Goal: Find specific page/section: Find specific page/section

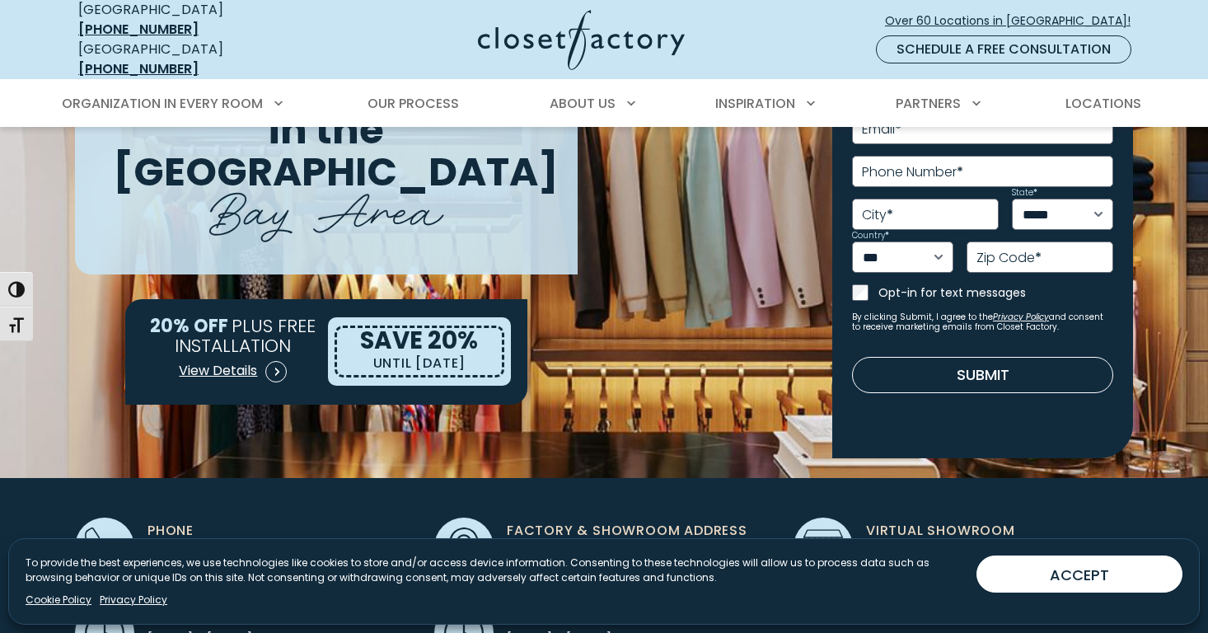
scroll to position [199, 0]
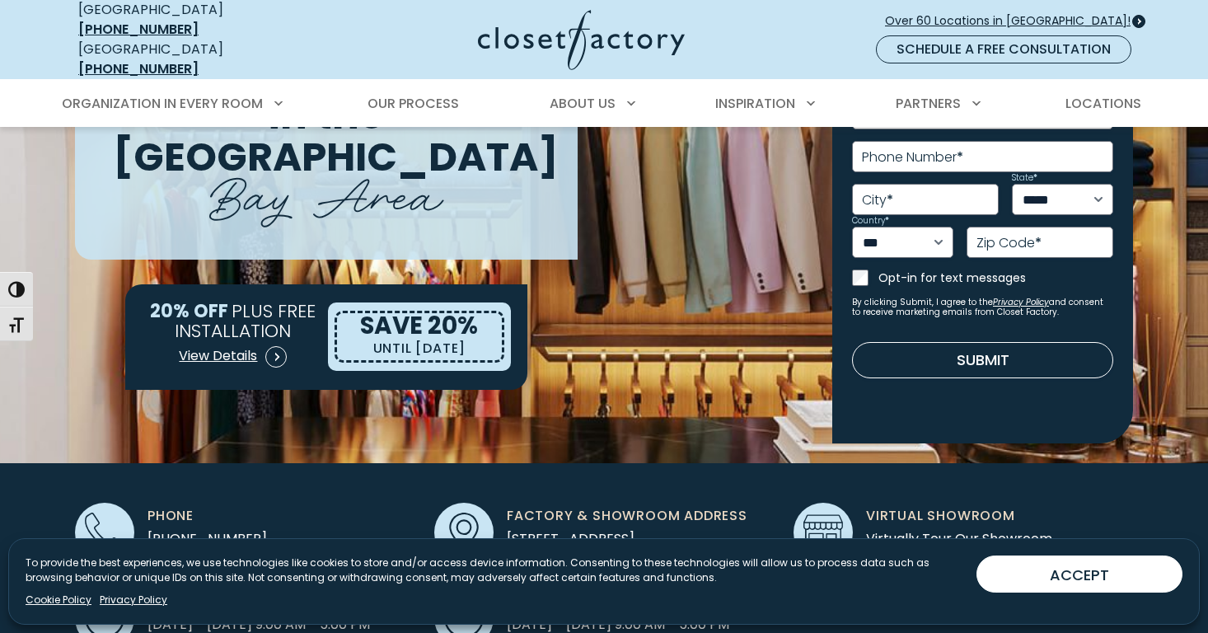
click at [1041, 18] on span "Over 60 Locations in [GEOGRAPHIC_DATA]!" at bounding box center [1014, 20] width 259 height 17
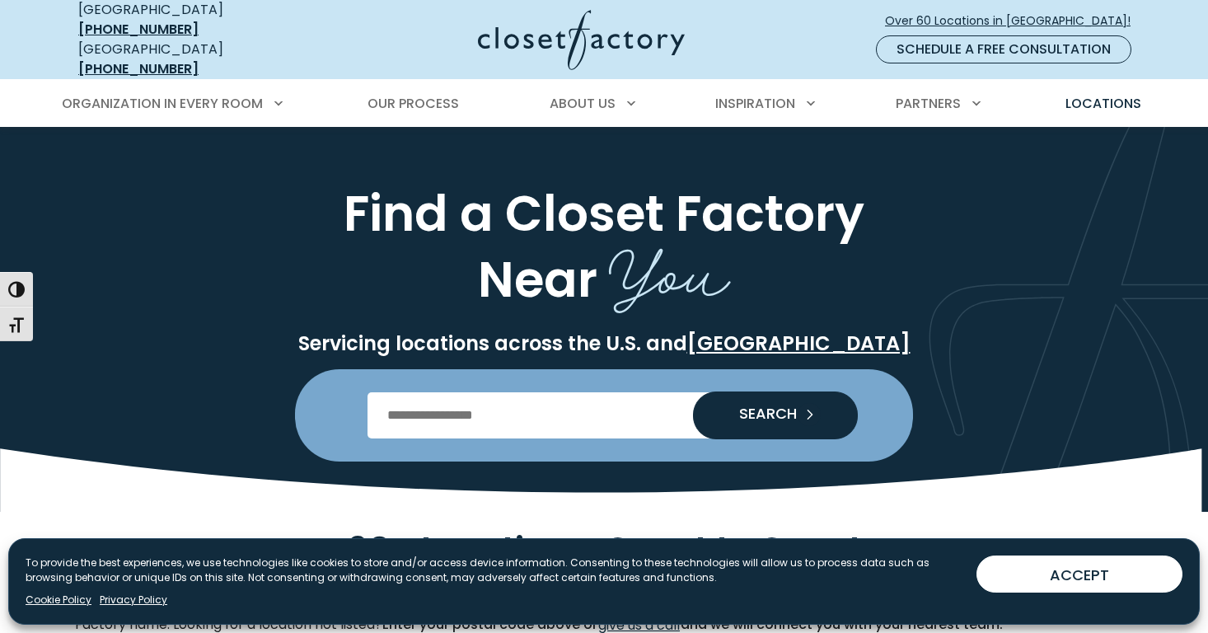
click at [588, 442] on form "SEARCH" at bounding box center [604, 415] width 618 height 92
click at [591, 419] on input "Enter Postal Code" at bounding box center [604, 415] width 474 height 46
type input "*****"
click at [774, 402] on button "SEARCH" at bounding box center [775, 415] width 165 height 48
